Goal: Ask a question: Seek information or help from site administrators or community

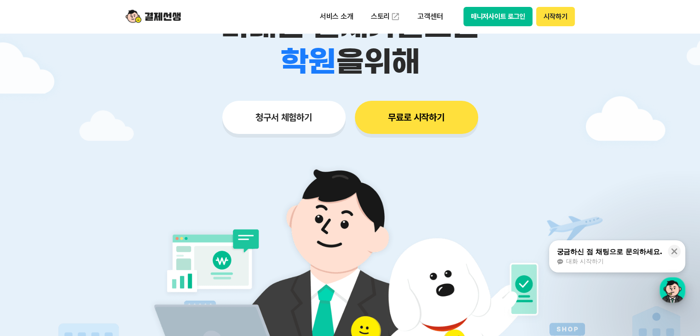
click at [676, 300] on div "button" at bounding box center [672, 290] width 26 height 26
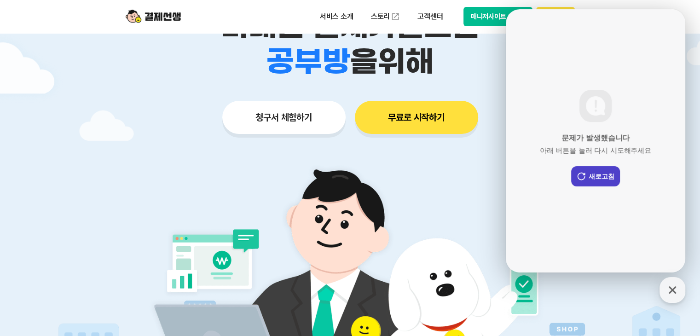
click at [600, 178] on button "새로고침" at bounding box center [595, 176] width 49 height 20
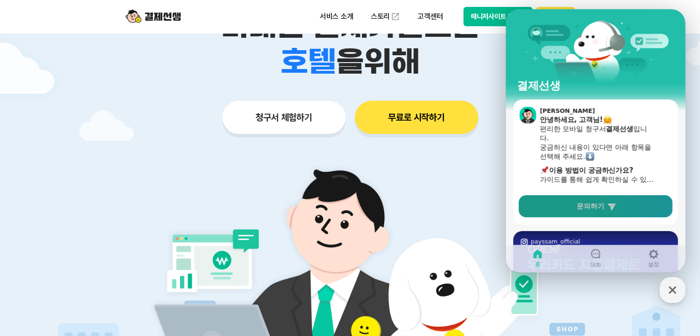
click at [566, 209] on link "문의하기" at bounding box center [595, 206] width 154 height 22
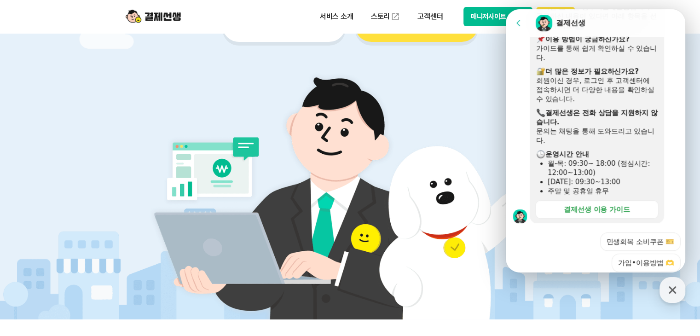
scroll to position [101, 0]
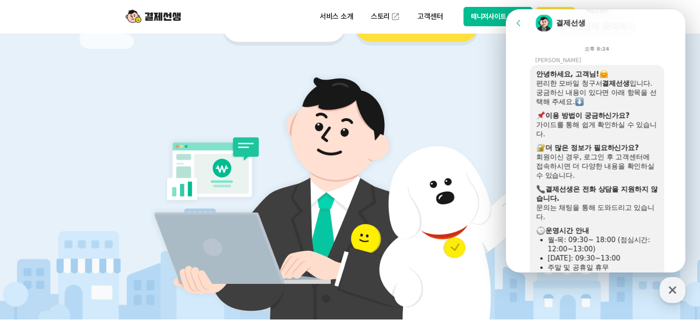
click at [163, 100] on img at bounding box center [350, 190] width 430 height 258
click at [519, 23] on icon at bounding box center [518, 22] width 9 height 9
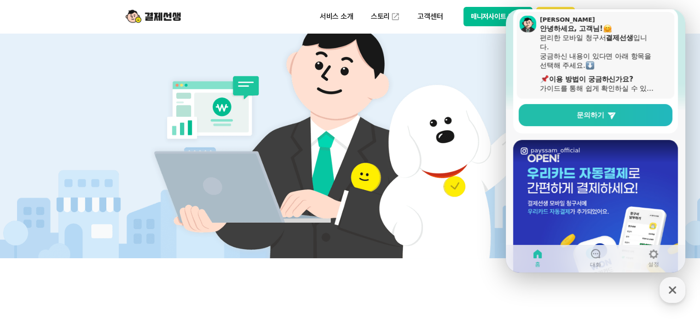
scroll to position [138, 0]
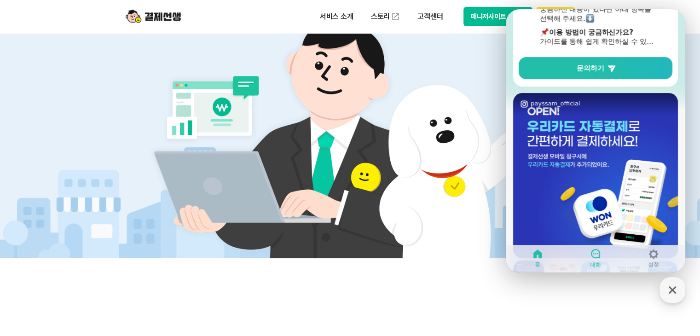
click at [593, 247] on link "대화" at bounding box center [595, 258] width 58 height 23
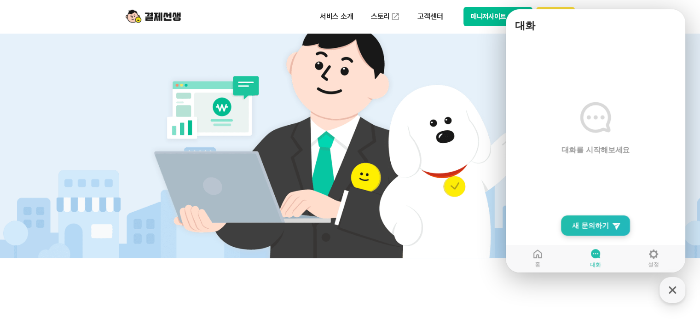
click at [594, 231] on link "New Chat Button 새 문의하기" at bounding box center [595, 225] width 69 height 20
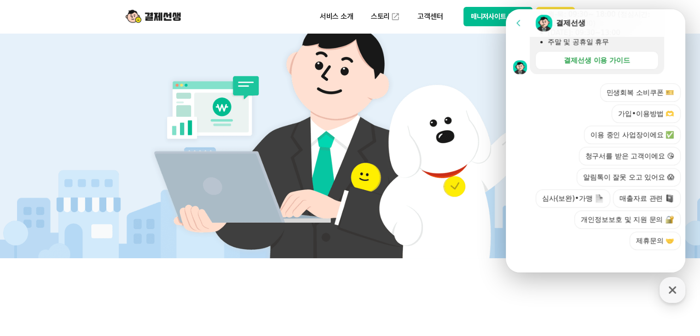
scroll to position [331, 0]
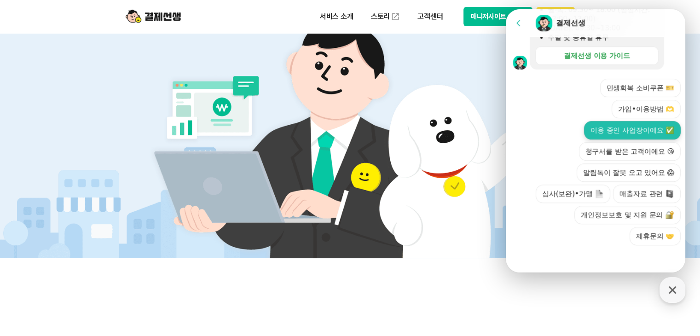
click at [632, 134] on button "이용 중인 사업장이에요 ✅" at bounding box center [632, 130] width 97 height 18
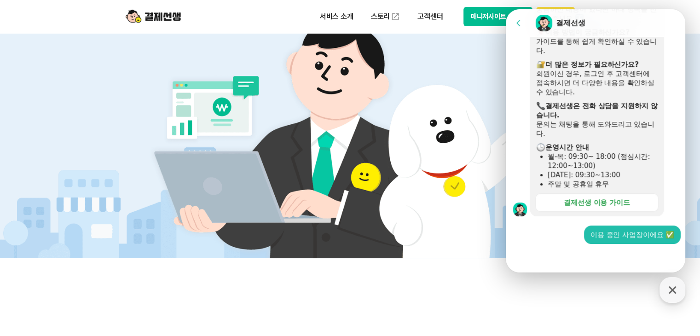
scroll to position [184, 0]
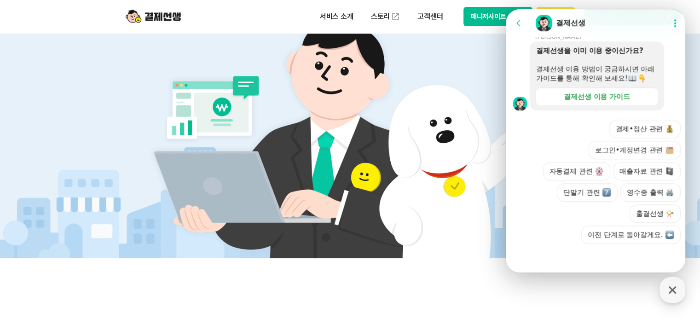
scroll to position [411, 0]
click at [637, 194] on button "영수증 출력 🖨️" at bounding box center [650, 192] width 60 height 18
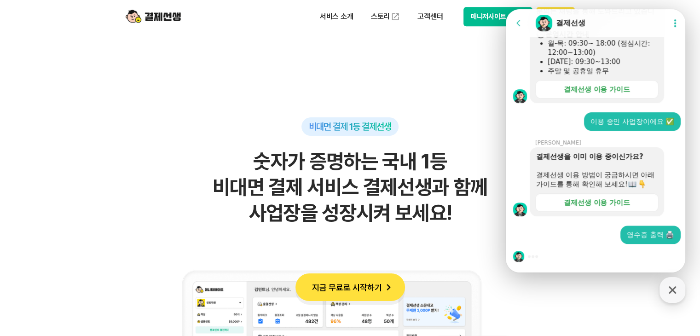
scroll to position [521, 0]
click at [583, 256] on div at bounding box center [597, 256] width 182 height 25
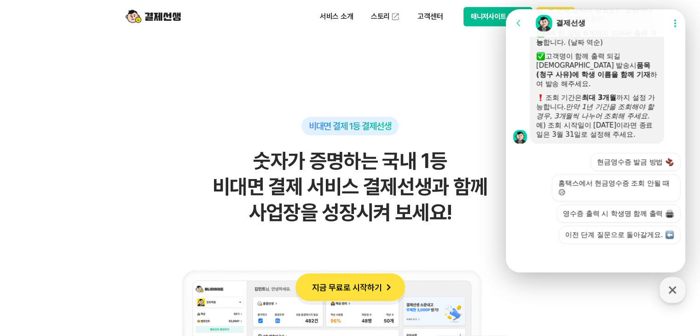
scroll to position [625, 0]
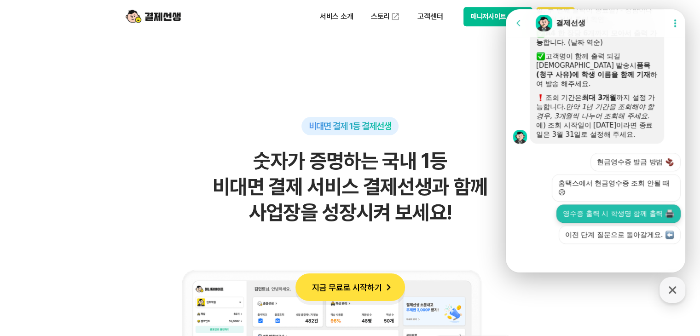
click at [606, 220] on button "영수증 출력 시 학생명 함께 출력" at bounding box center [618, 213] width 124 height 18
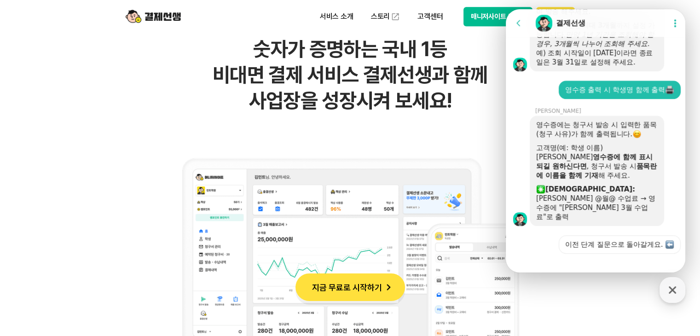
scroll to position [644, 0]
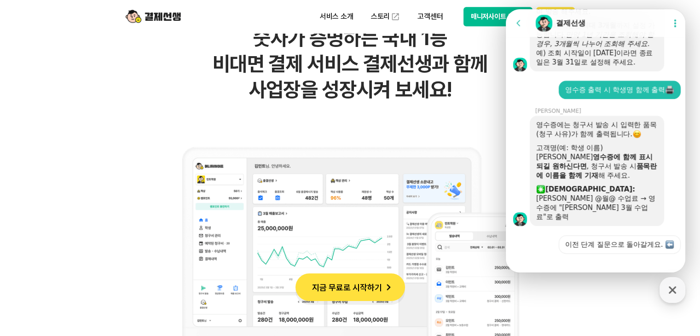
click at [451, 53] on h2 "숫자가 증명하는 국내 1등 비대면 결제 서비스 결제선생과 함께 사업장을 성장시켜 보세요!" at bounding box center [350, 63] width 451 height 77
